Goal: Navigation & Orientation: Find specific page/section

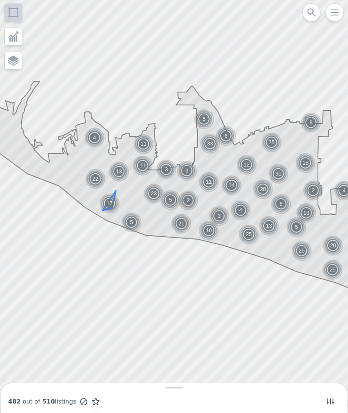
click at [105, 199] on img at bounding box center [109, 203] width 21 height 21
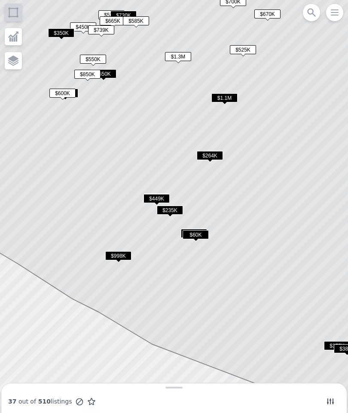
click at [161, 212] on span "$235K" at bounding box center [170, 210] width 26 height 9
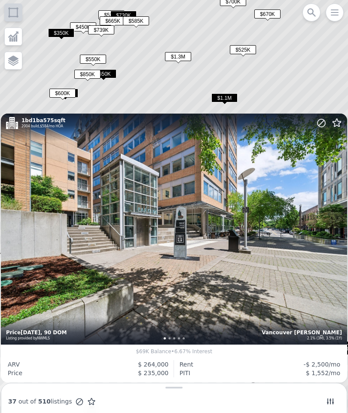
click at [222, 102] on span "$1.1M" at bounding box center [225, 97] width 26 height 9
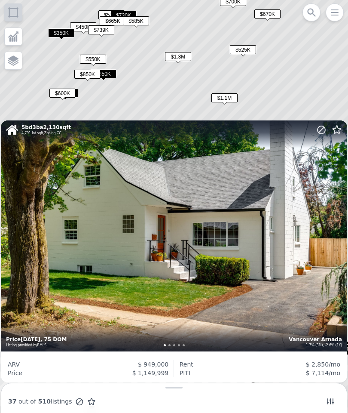
click at [52, 33] on span "$350K" at bounding box center [61, 32] width 26 height 9
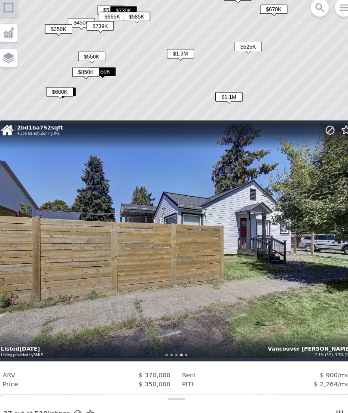
click at [149, 89] on icon at bounding box center [174, 195] width 420 height 475
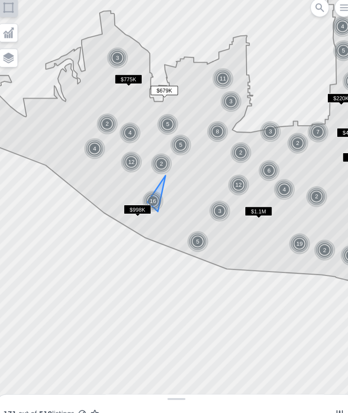
click at [142, 190] on img at bounding box center [152, 198] width 21 height 21
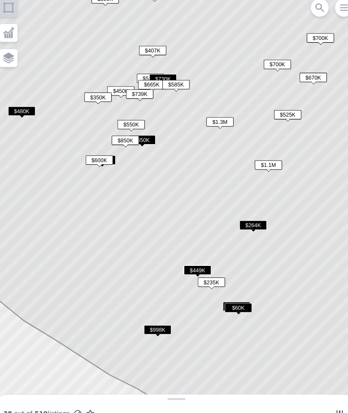
click at [90, 96] on span "$350K" at bounding box center [99, 98] width 26 height 9
click at [86, 94] on span "$350K" at bounding box center [99, 98] width 26 height 9
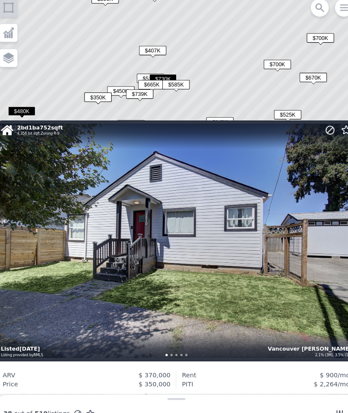
click at [86, 96] on span "$350K" at bounding box center [99, 98] width 26 height 9
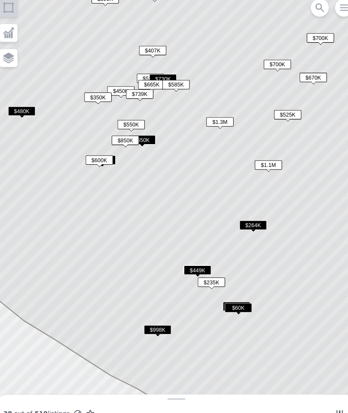
click at [86, 96] on span "$350K" at bounding box center [99, 98] width 26 height 9
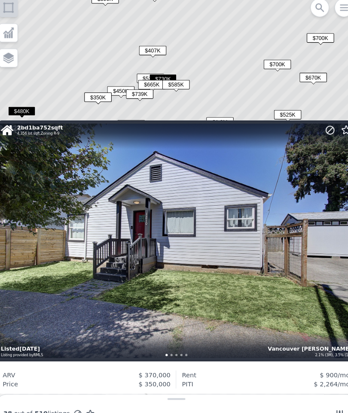
click at [65, 86] on icon at bounding box center [174, 206] width 420 height 497
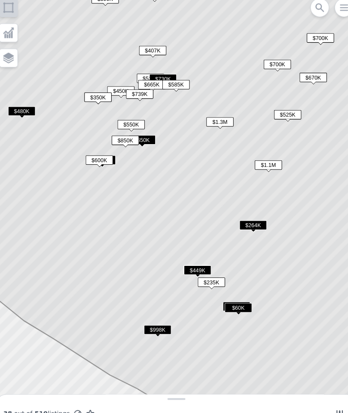
click at [118, 121] on span "$550K" at bounding box center [131, 124] width 26 height 9
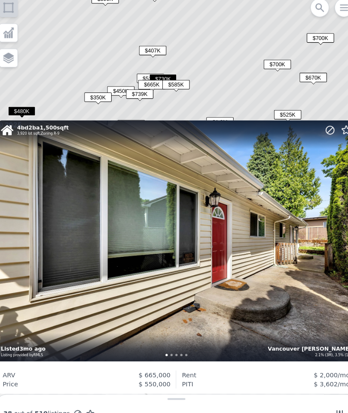
click at [132, 92] on span "$739K" at bounding box center [139, 95] width 26 height 9
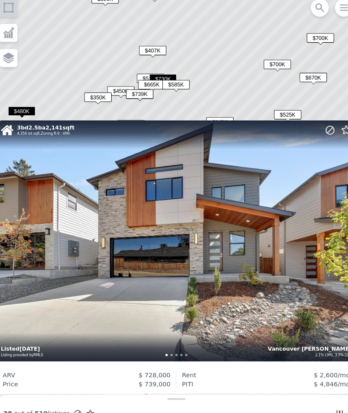
click at [92, 99] on span "$350K" at bounding box center [99, 98] width 26 height 9
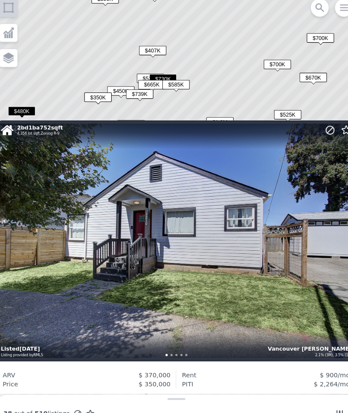
click at [127, 95] on div "$739K" at bounding box center [139, 97] width 26 height 12
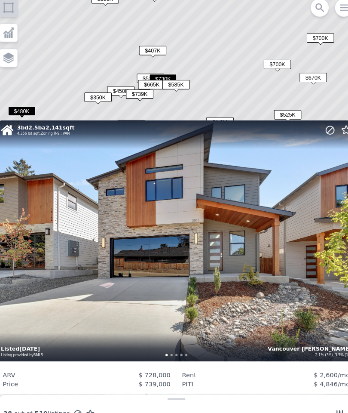
click at [108, 88] on span "$450K" at bounding box center [121, 92] width 26 height 9
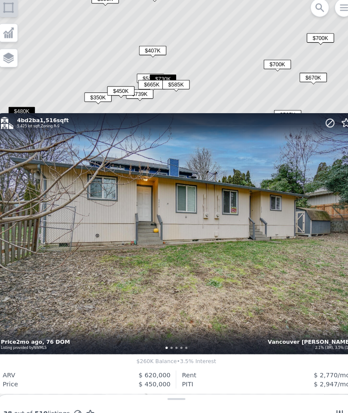
click at [139, 84] on span "$665K" at bounding box center [151, 86] width 26 height 9
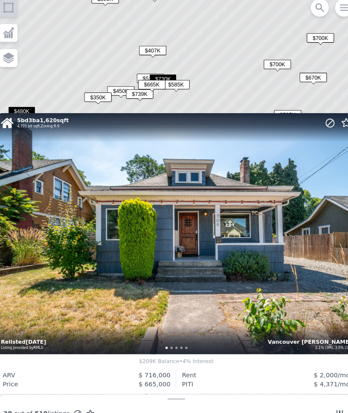
click at [167, 82] on span "$585K" at bounding box center [174, 86] width 26 height 9
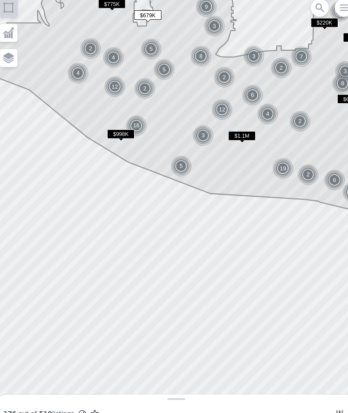
click at [136, 84] on img at bounding box center [144, 90] width 21 height 21
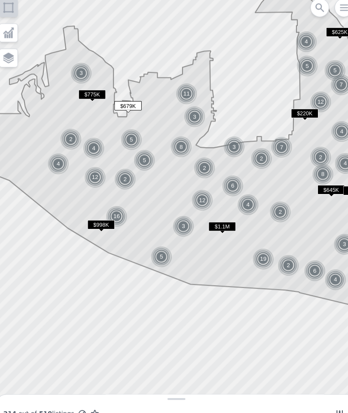
click at [136, 151] on img at bounding box center [143, 158] width 21 height 21
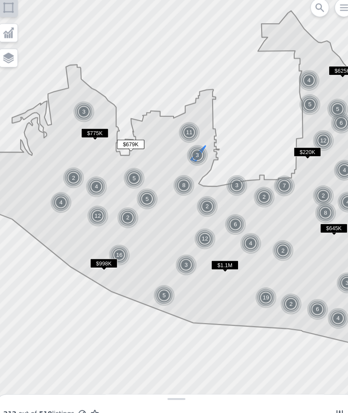
click at [187, 150] on img at bounding box center [194, 154] width 21 height 21
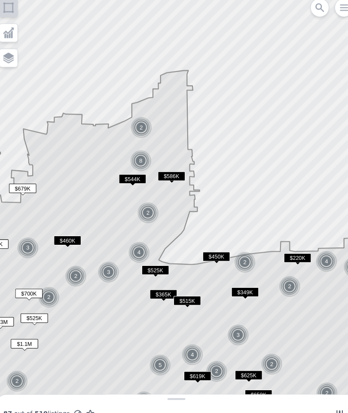
click at [330, 8] on icon "button" at bounding box center [335, 12] width 10 height 10
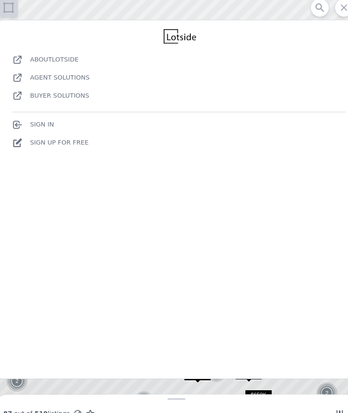
click at [31, 122] on link "Sign In" at bounding box center [37, 124] width 40 height 7
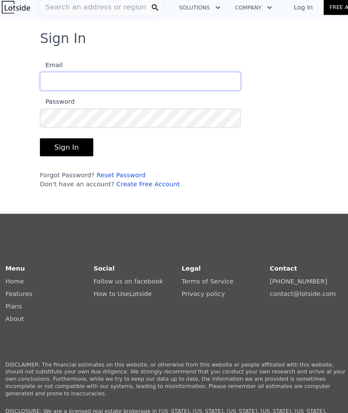
type input "[EMAIL_ADDRESS][DOMAIN_NAME]"
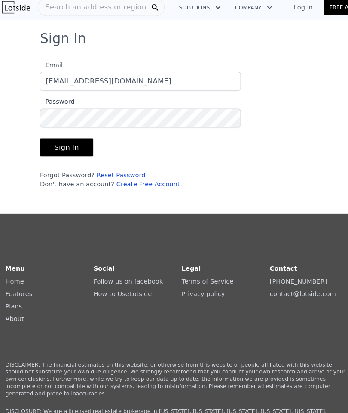
click at [52, 138] on button "Sign In" at bounding box center [68, 146] width 51 height 17
